Goal: Transaction & Acquisition: Purchase product/service

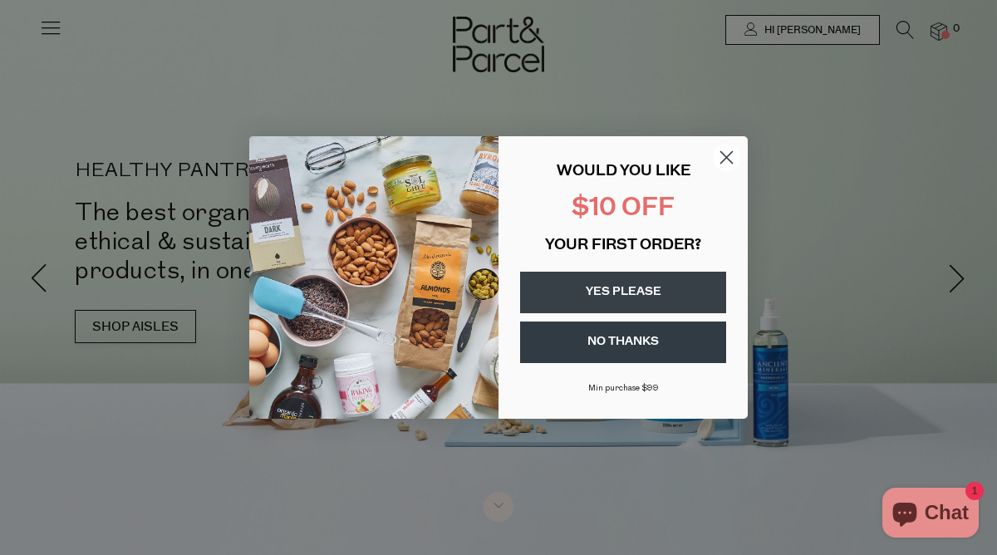
click at [678, 280] on button "YES PLEASE" at bounding box center [623, 293] width 206 height 42
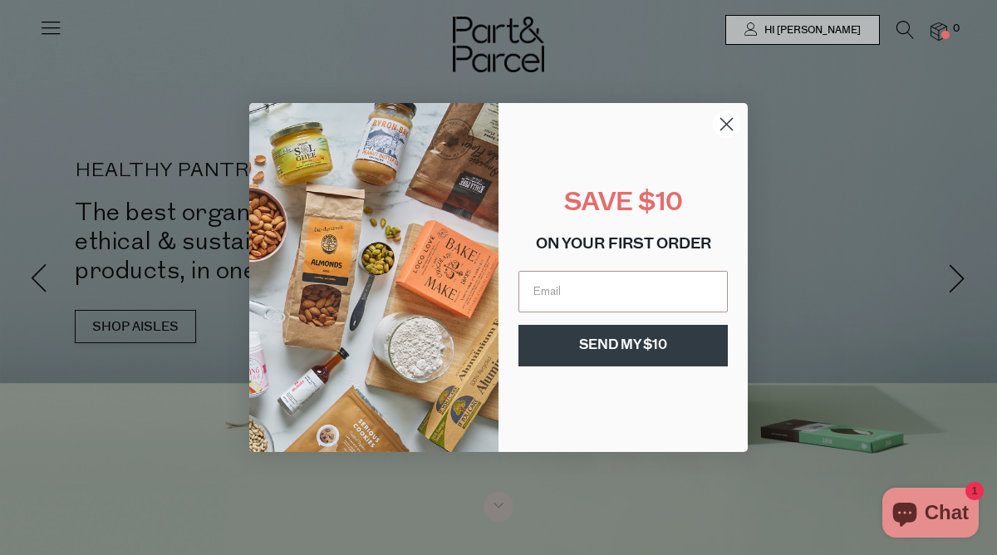
click at [726, 136] on circle "Close dialog" at bounding box center [726, 124] width 27 height 27
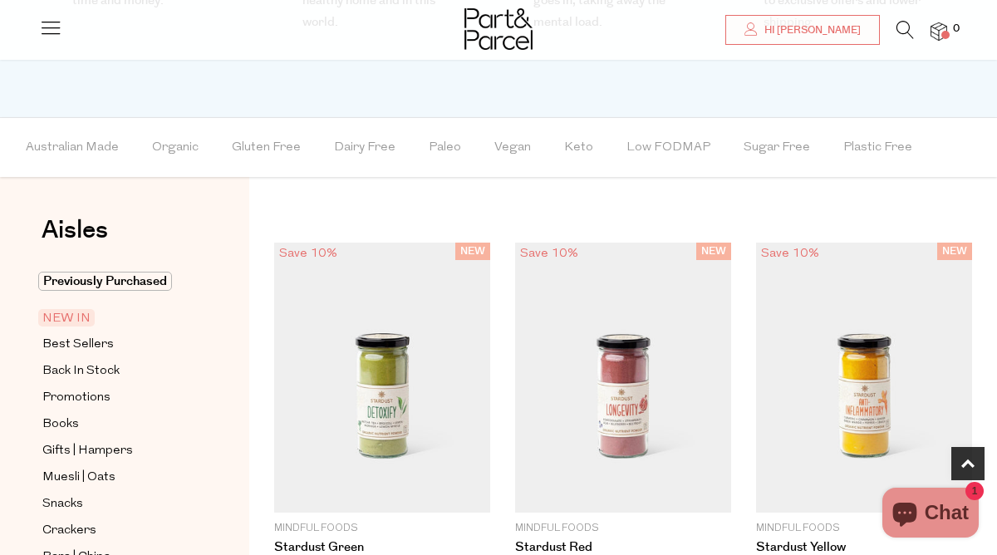
scroll to position [1083, 0]
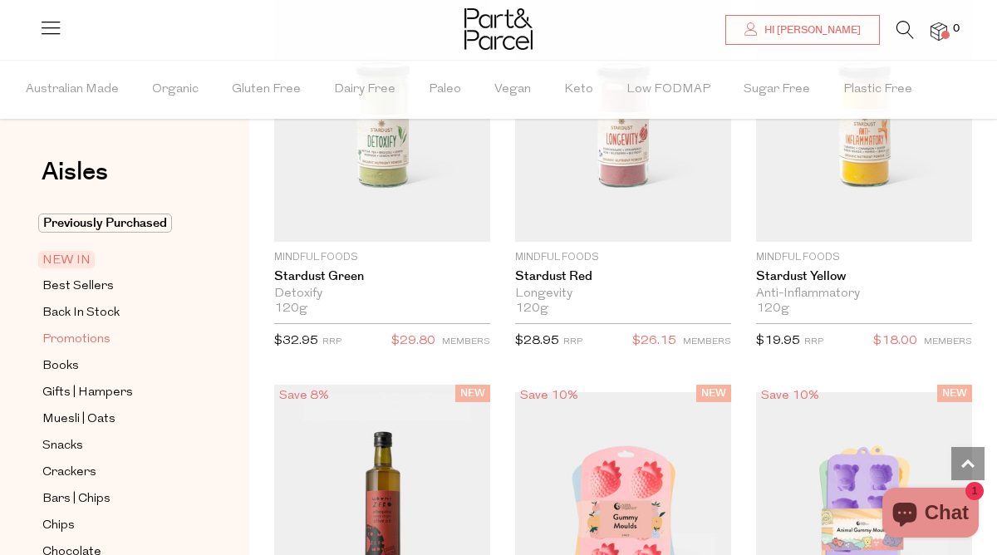
click at [90, 333] on span "Promotions" at bounding box center [76, 340] width 68 height 20
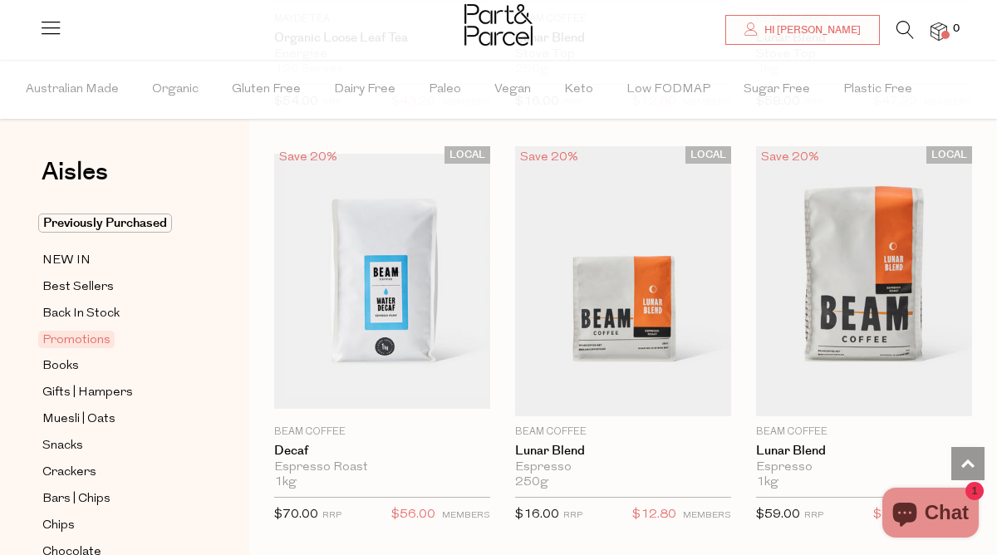
scroll to position [1791, 0]
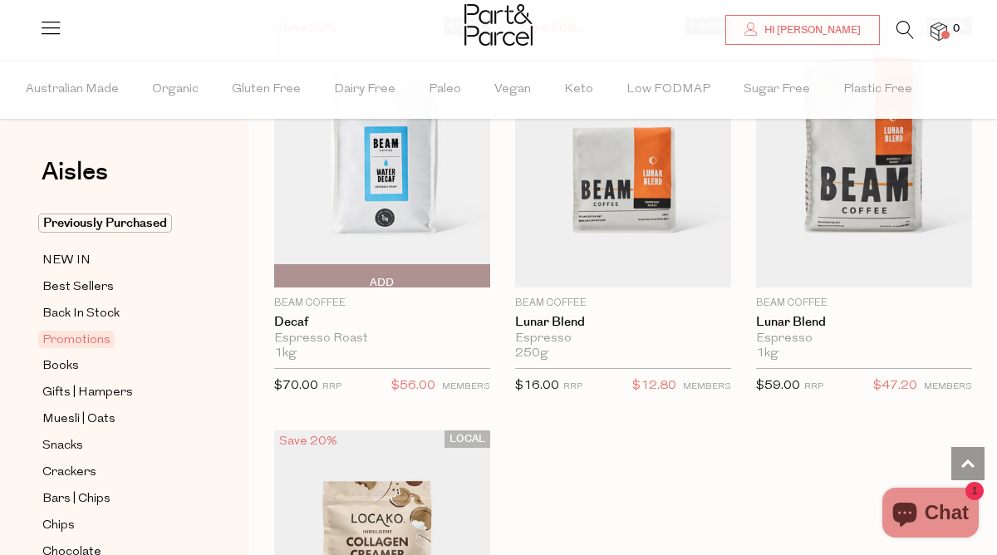
click at [279, 268] on span "Add To Parcel" at bounding box center [279, 276] width 0 height 22
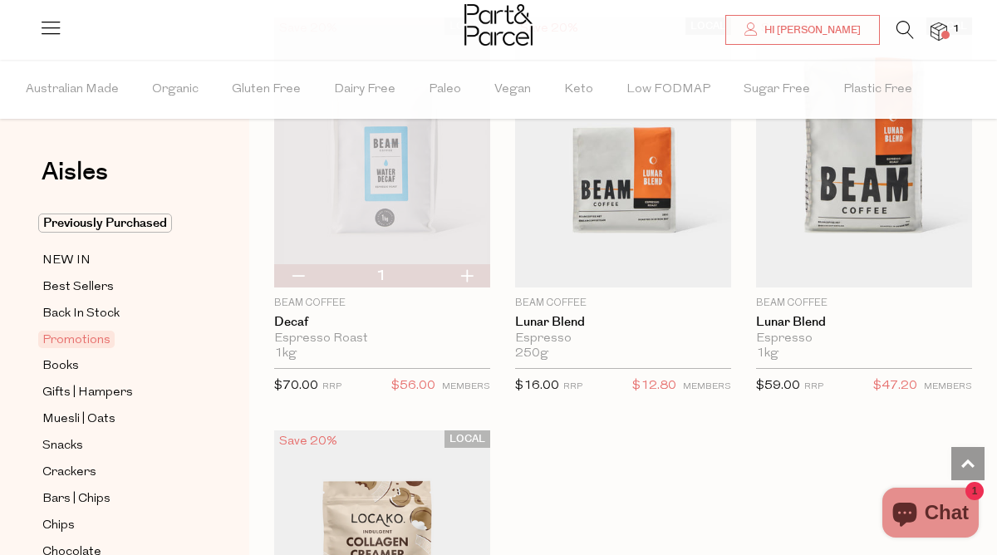
click at [947, 32] on span at bounding box center [946, 35] width 8 height 8
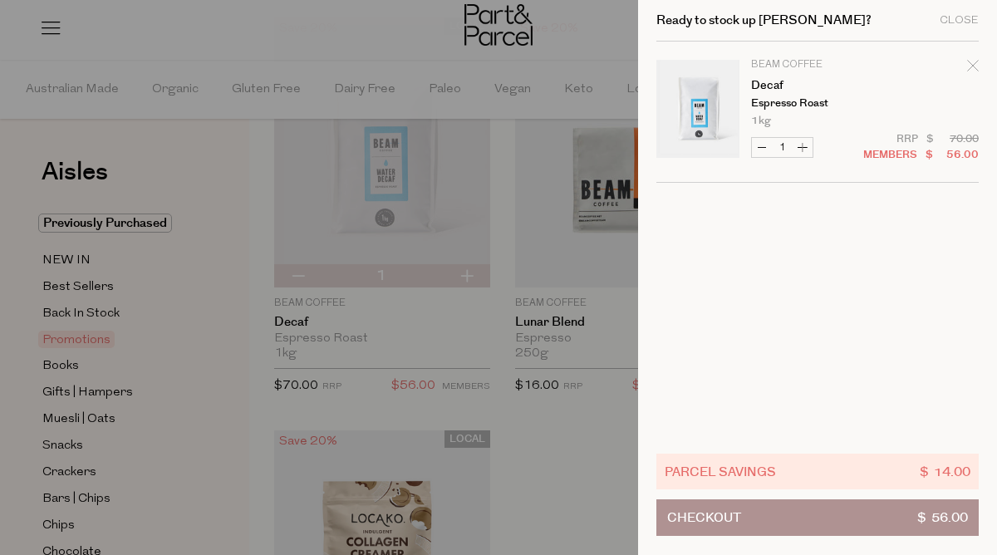
click at [864, 508] on button "Checkout $ 56.00" at bounding box center [818, 518] width 323 height 37
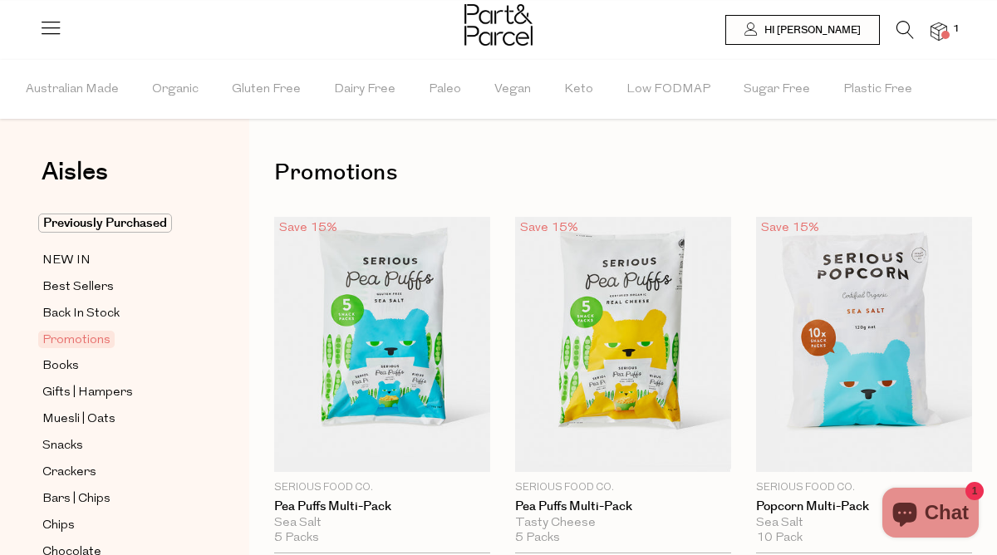
scroll to position [1, 0]
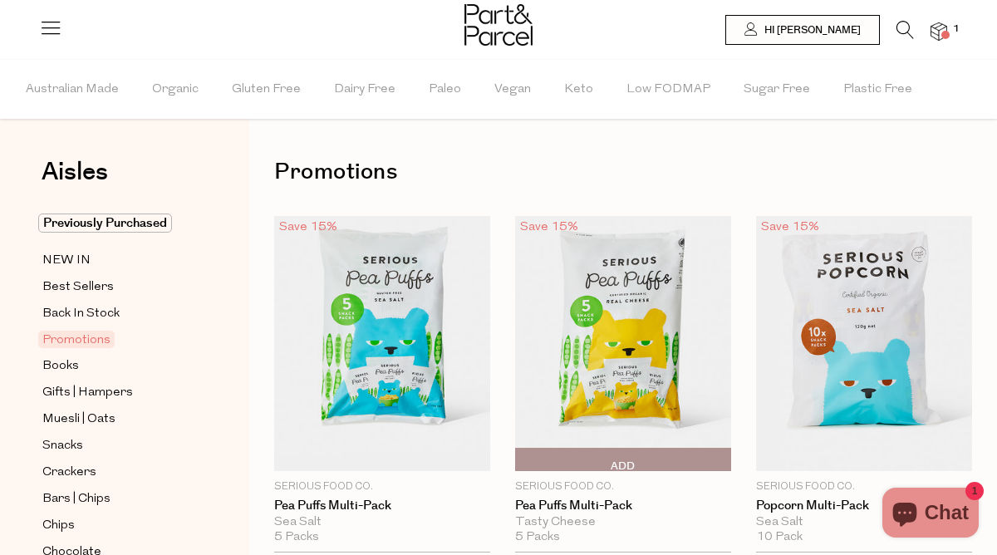
click at [642, 460] on span "Add To Parcel" at bounding box center [623, 460] width 206 height 22
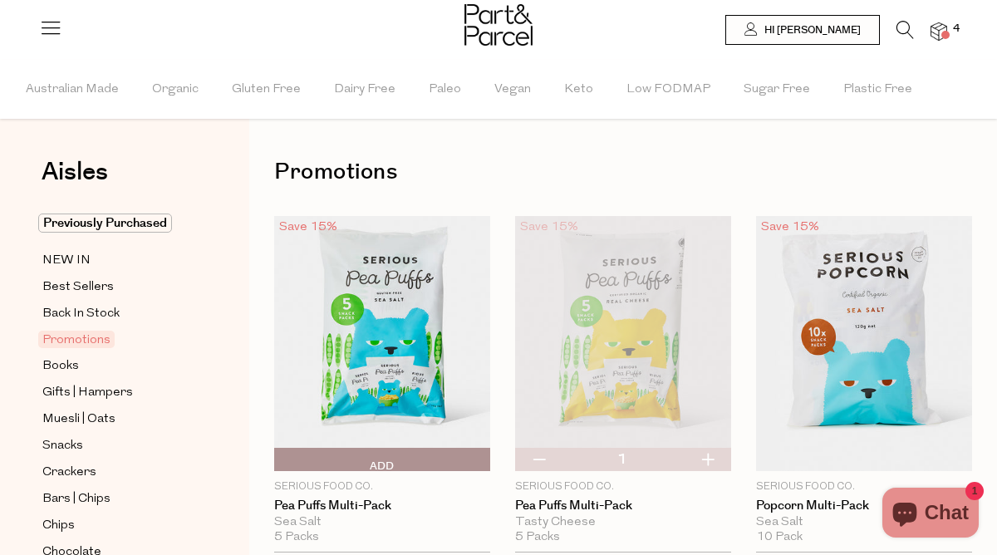
click at [279, 456] on span "Add To Parcel" at bounding box center [279, 460] width 0 height 22
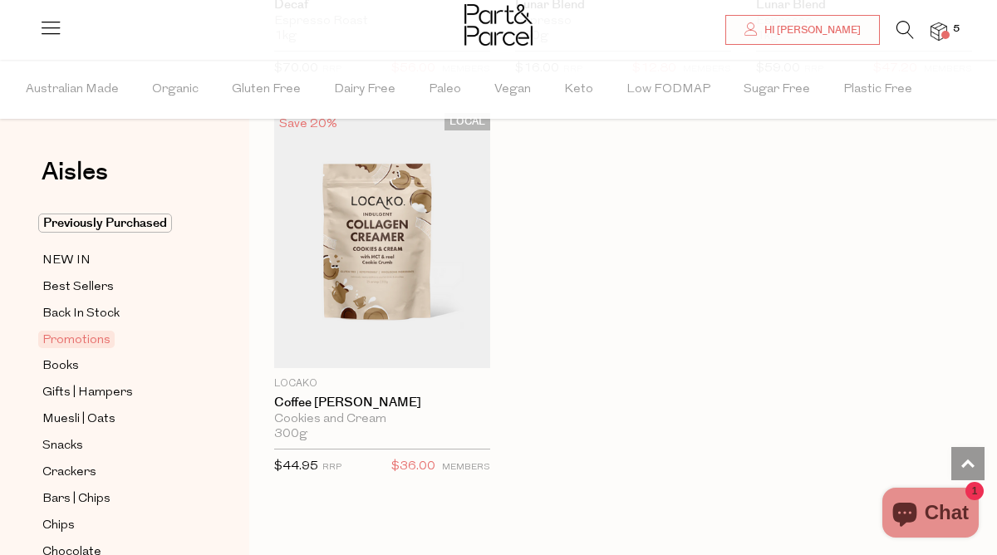
scroll to position [2119, 0]
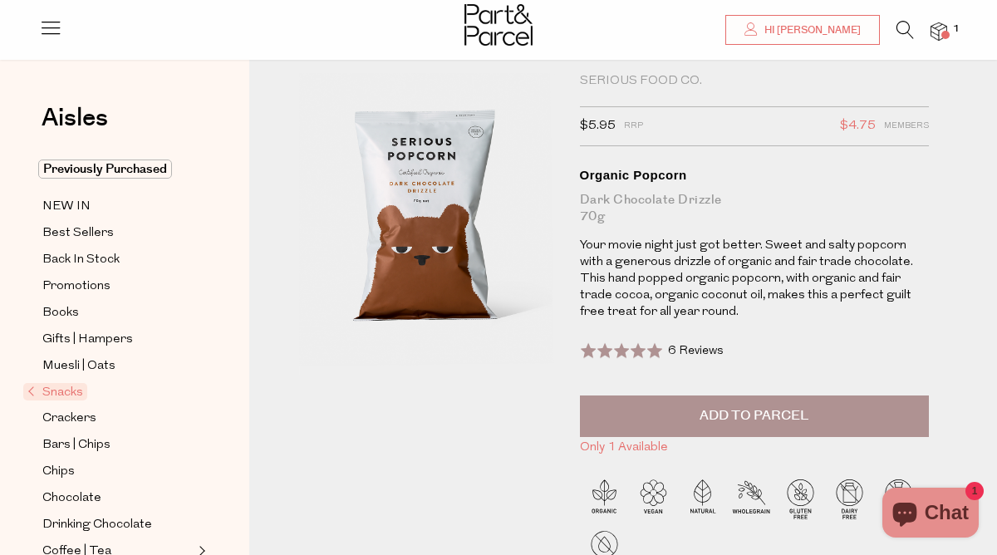
scroll to position [31, 0]
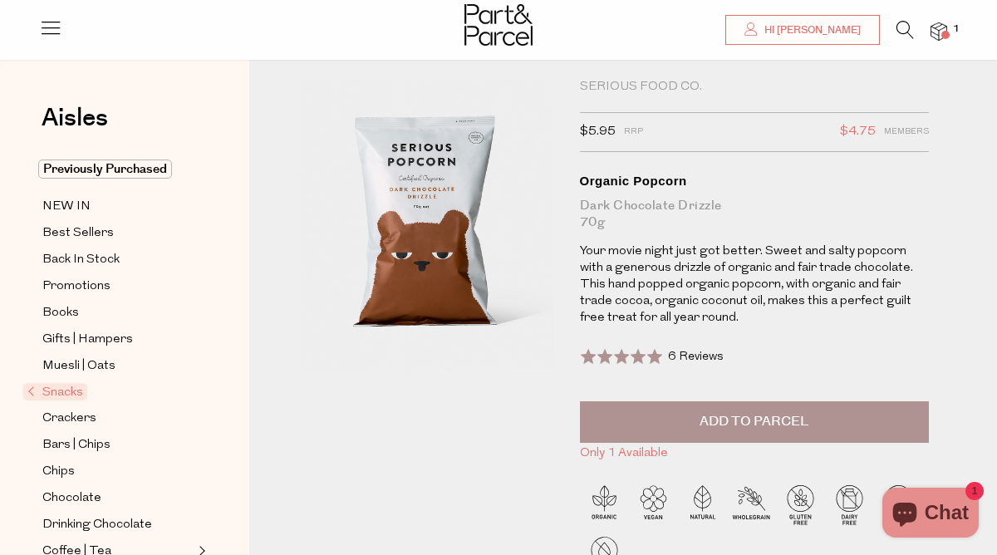
click at [736, 401] on button "Add to Parcel" at bounding box center [754, 422] width 349 height 42
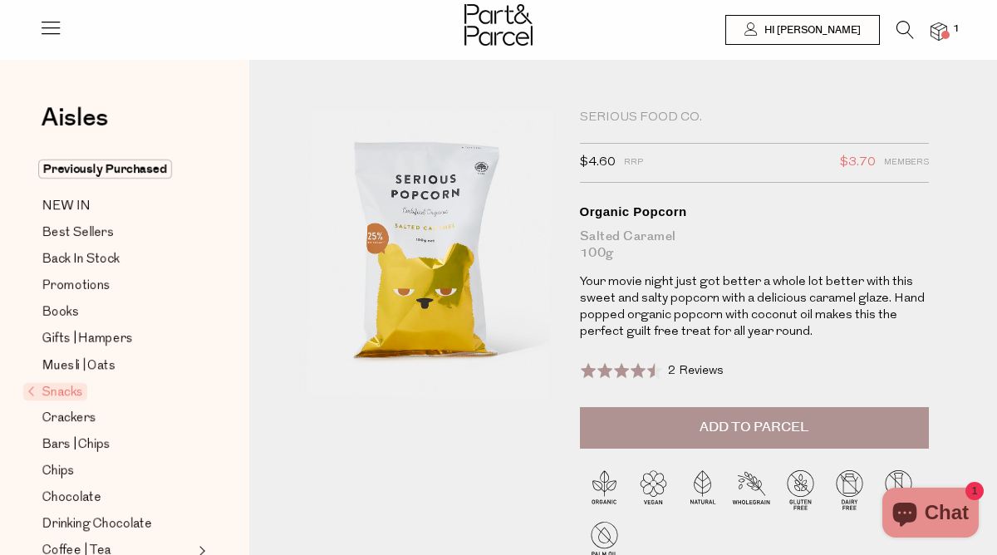
click at [781, 431] on span "Add to Parcel" at bounding box center [754, 427] width 109 height 19
